Goal: Task Accomplishment & Management: Manage account settings

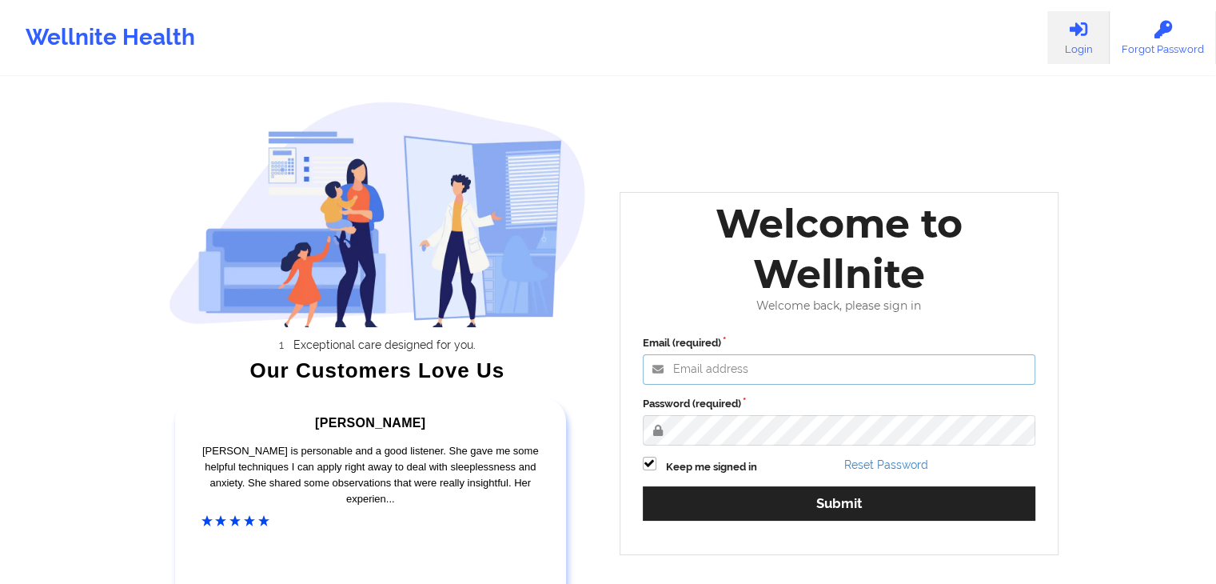
click at [708, 382] on input "Email (required)" at bounding box center [839, 369] width 393 height 30
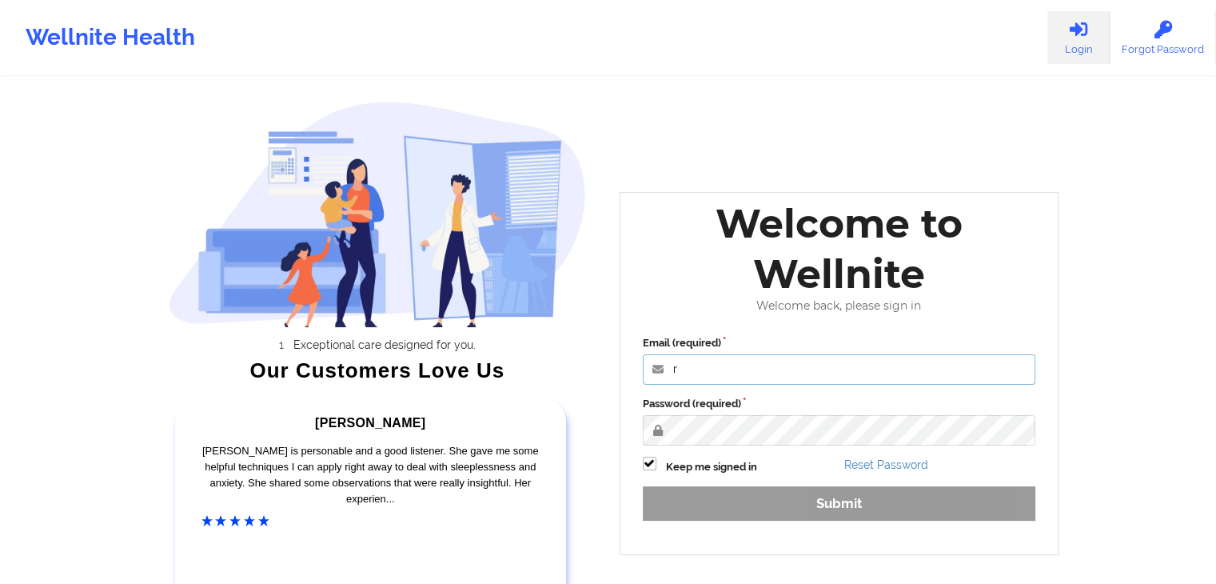
type input "[PERSON_NAME][EMAIL_ADDRESS][DOMAIN_NAME]"
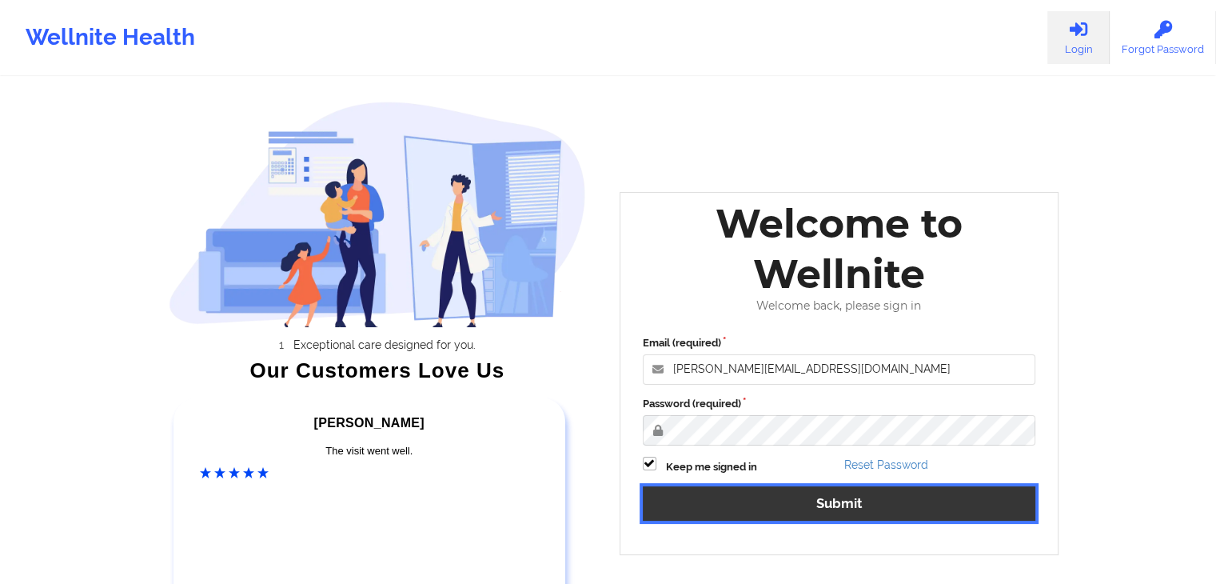
click at [795, 496] on button "Submit" at bounding box center [839, 503] width 393 height 34
